Goal: Find specific page/section: Find specific page/section

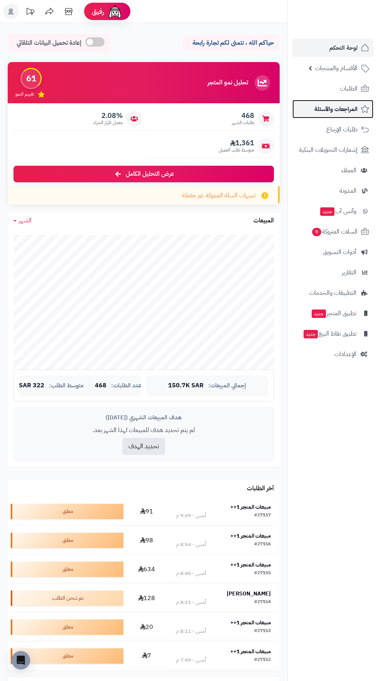
click at [369, 109] on link "المراجعات والأسئلة" at bounding box center [332, 109] width 81 height 19
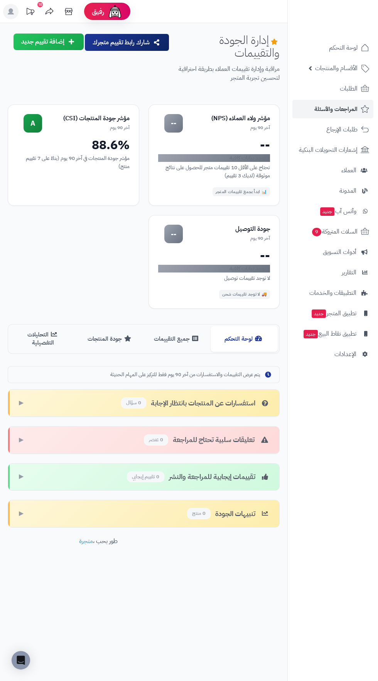
click at [333, 29] on div at bounding box center [332, 17] width 91 height 34
click at [349, 50] on span "لوحة التحكم" at bounding box center [343, 47] width 28 height 11
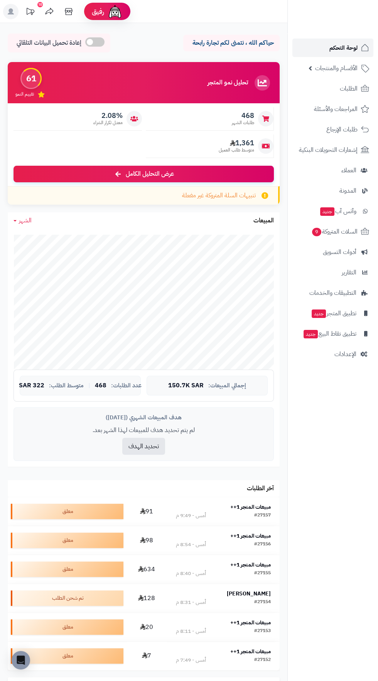
click at [337, 48] on span "لوحة التحكم" at bounding box center [343, 47] width 28 height 11
